Goal: Task Accomplishment & Management: Complete application form

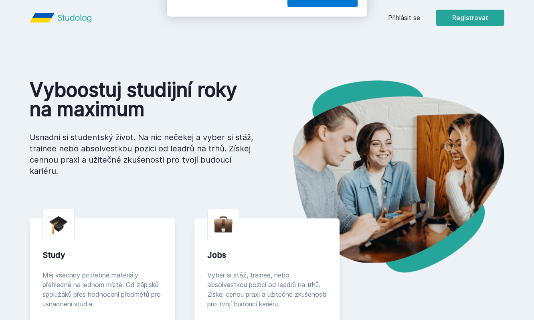
click at [265, 55] on button "Ne" at bounding box center [268, 52] width 29 height 20
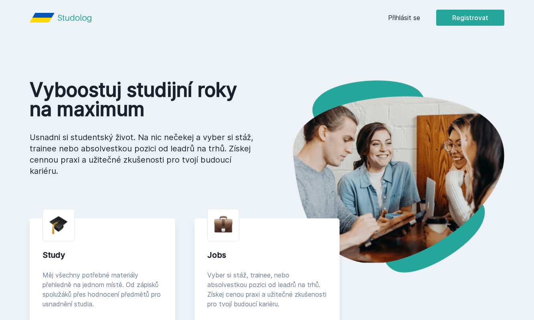
click at [397, 15] on link "Přihlásit se" at bounding box center [404, 18] width 32 height 10
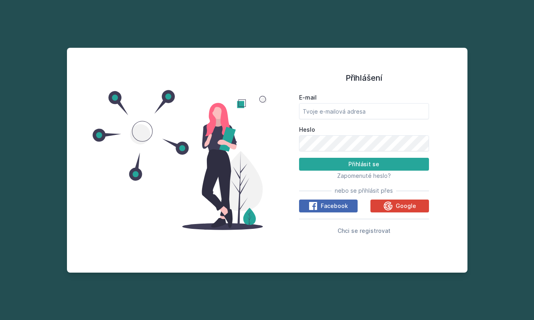
click at [321, 20] on div "Přihlášení E-mail Heslo Přihlásit se Zapomenuté heslo? nebo se přihlásit přes F…" at bounding box center [267, 160] width 534 height 320
click at [213, 67] on div at bounding box center [180, 159] width 175 height 205
click at [370, 228] on span "Chci se registrovat" at bounding box center [364, 230] width 53 height 7
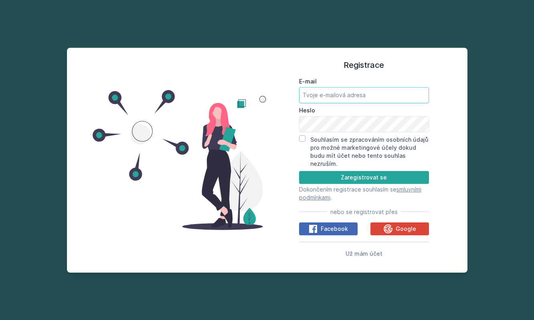
click at [320, 101] on input "E-mail" at bounding box center [364, 95] width 130 height 16
click at [217, 40] on div "Registrace E-mail [GEOGRAPHIC_DATA] Souhlasím se zpracováním osobních údajů pro…" at bounding box center [267, 160] width 534 height 320
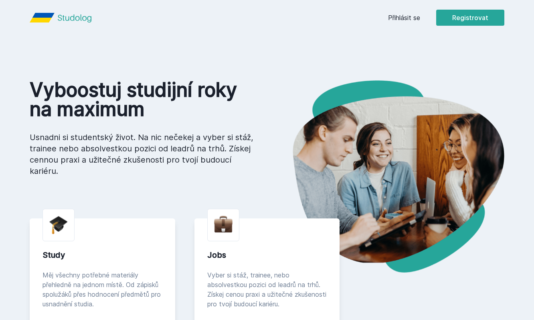
click at [71, 15] on icon at bounding box center [75, 18] width 34 height 10
